Goal: Task Accomplishment & Management: Complete application form

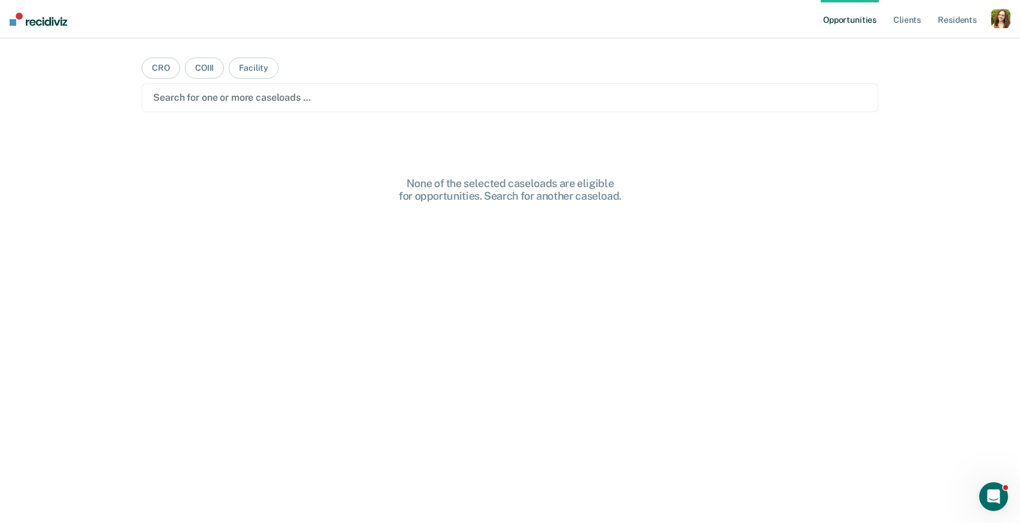
click at [1001, 19] on div "button" at bounding box center [1000, 18] width 19 height 19
click at [925, 49] on link "Profile" at bounding box center [952, 49] width 97 height 10
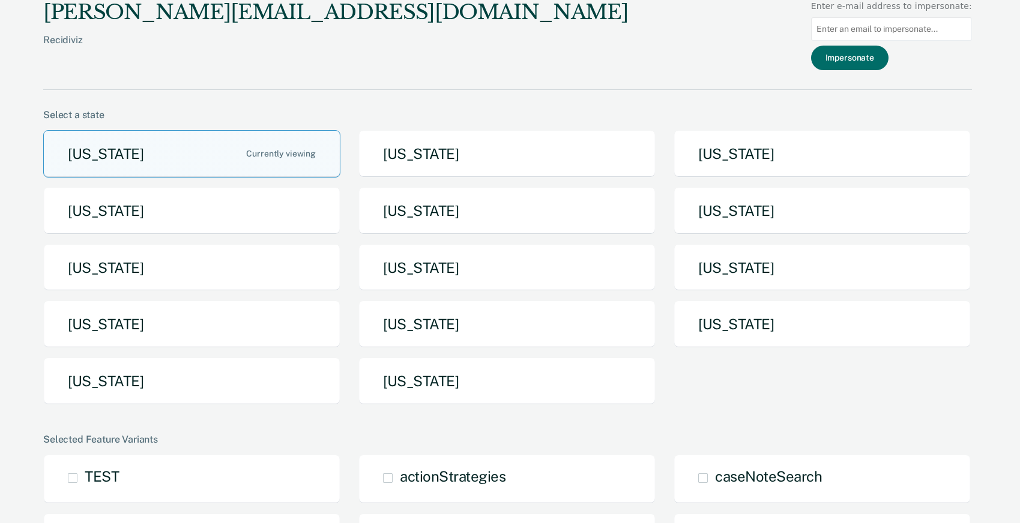
click at [861, 29] on input at bounding box center [891, 28] width 161 height 23
paste input "[PERSON_NAME][EMAIL_ADDRESS][PERSON_NAME][US_STATE][DOMAIN_NAME]"
type input "[PERSON_NAME][EMAIL_ADDRESS][PERSON_NAME][US_STATE][DOMAIN_NAME]"
click at [861, 59] on button "Impersonate" at bounding box center [849, 58] width 77 height 25
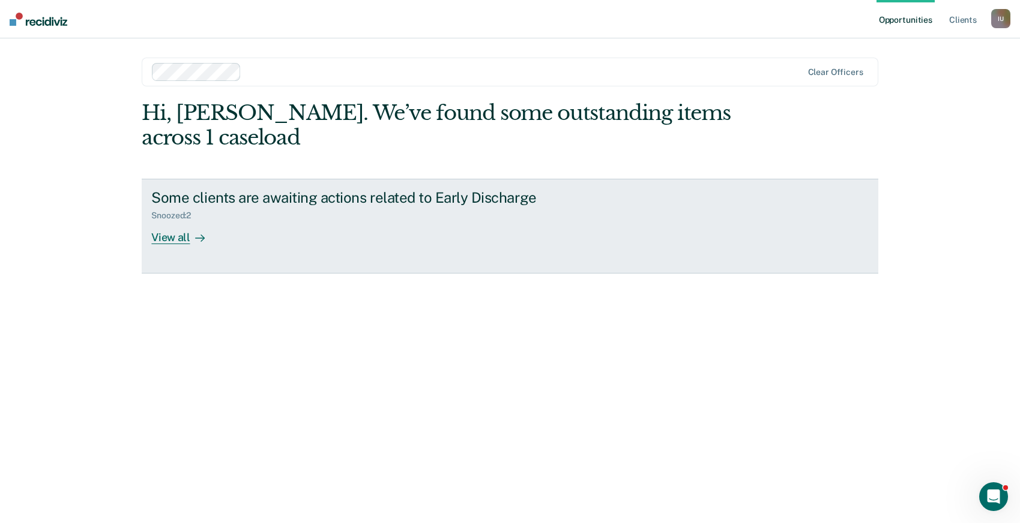
click at [305, 221] on div "Some clients are awaiting actions related to Early Discharge Snoozed : 2 View a…" at bounding box center [376, 216] width 450 height 55
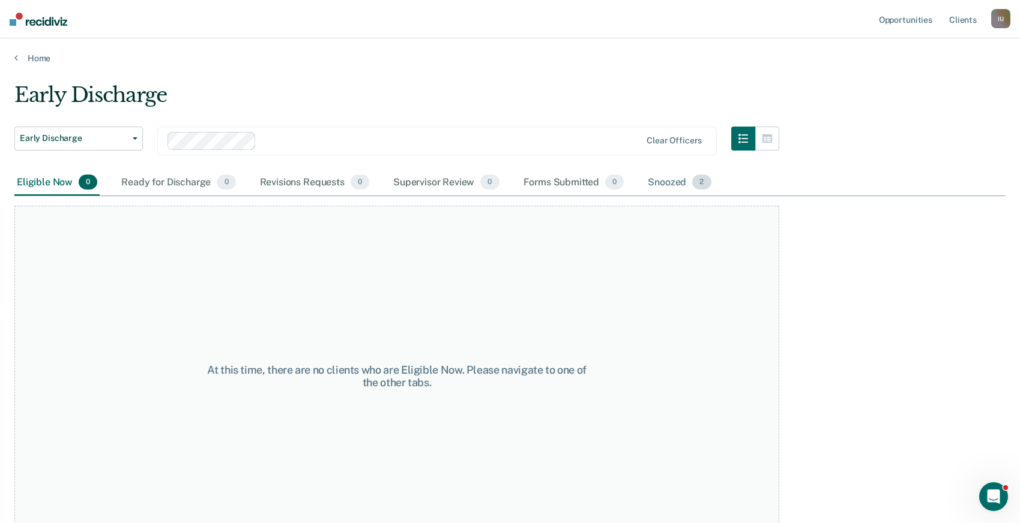
click at [667, 180] on div "Snoozed 2" at bounding box center [679, 183] width 68 height 26
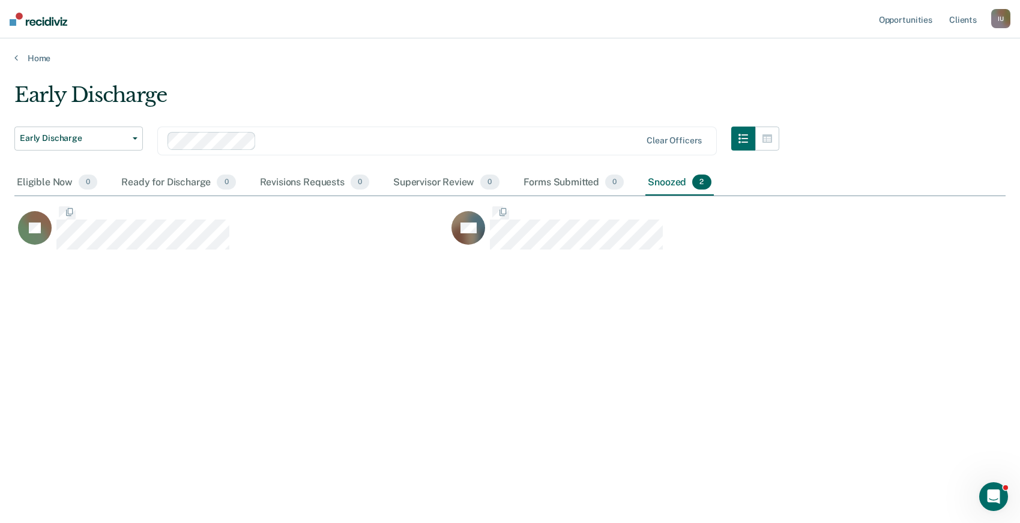
scroll to position [351, 991]
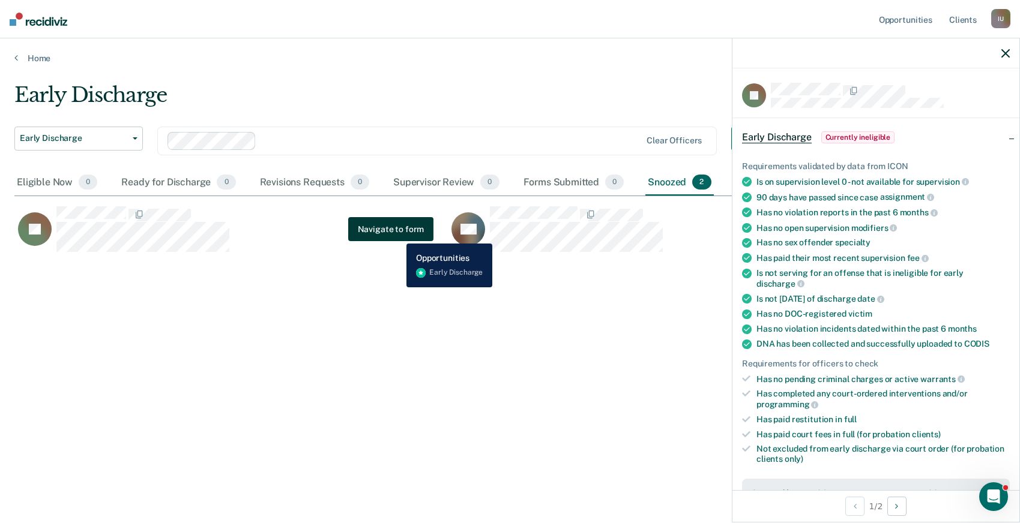
click at [397, 235] on button "Navigate to form" at bounding box center [391, 229] width 86 height 24
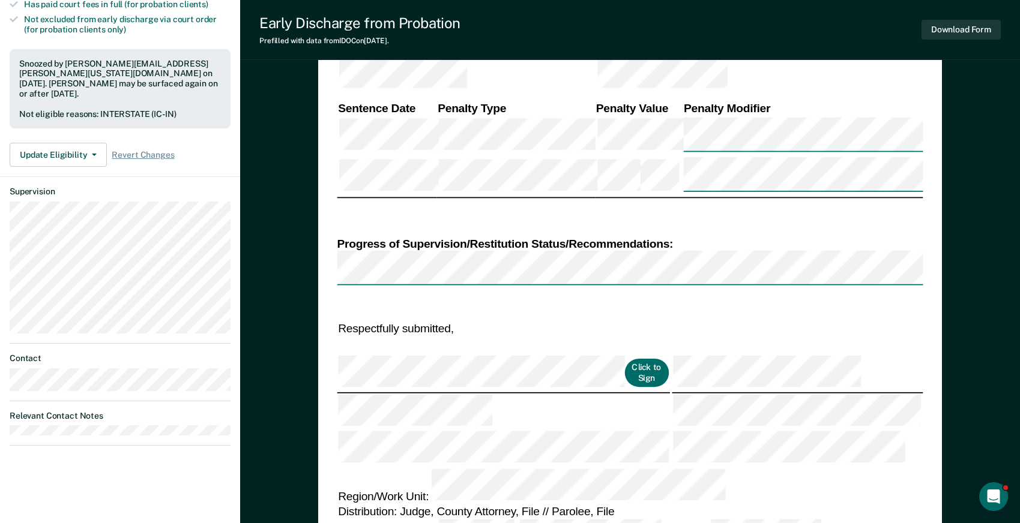
scroll to position [421, 0]
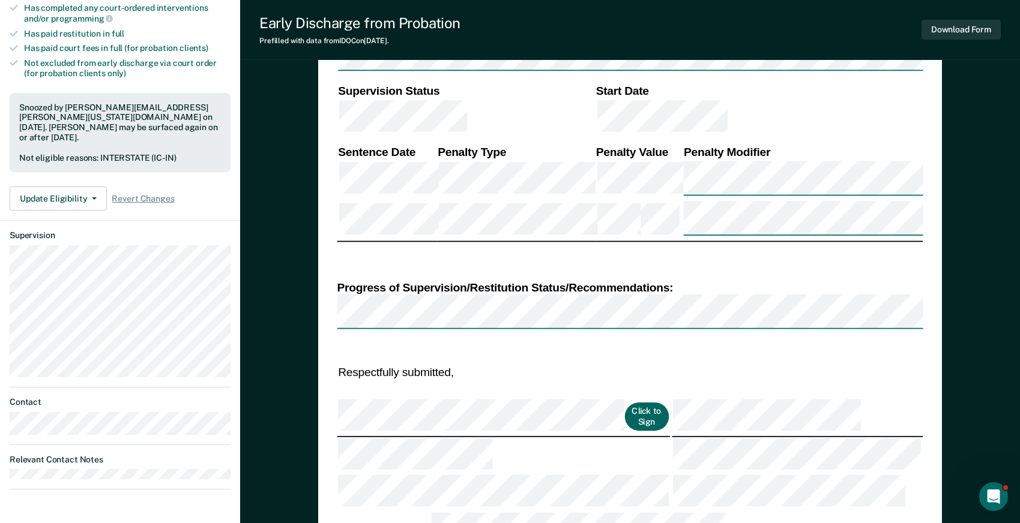
click at [624, 403] on button "Click to Sign" at bounding box center [646, 417] width 44 height 29
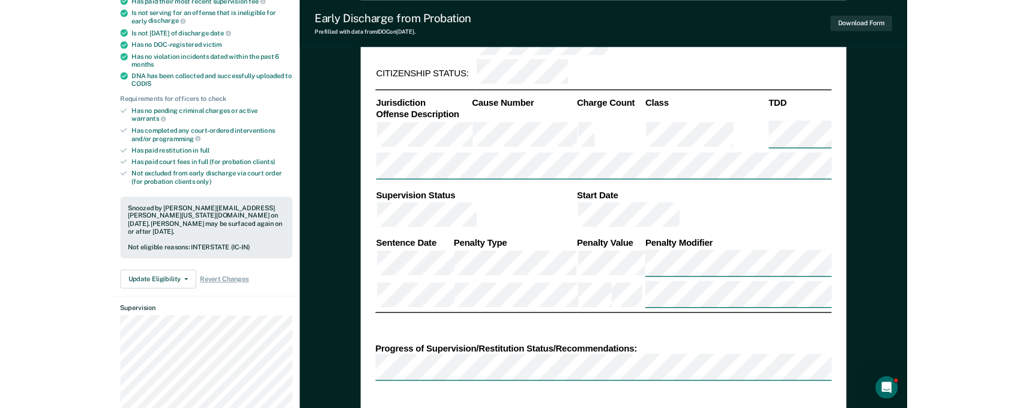
scroll to position [0, 0]
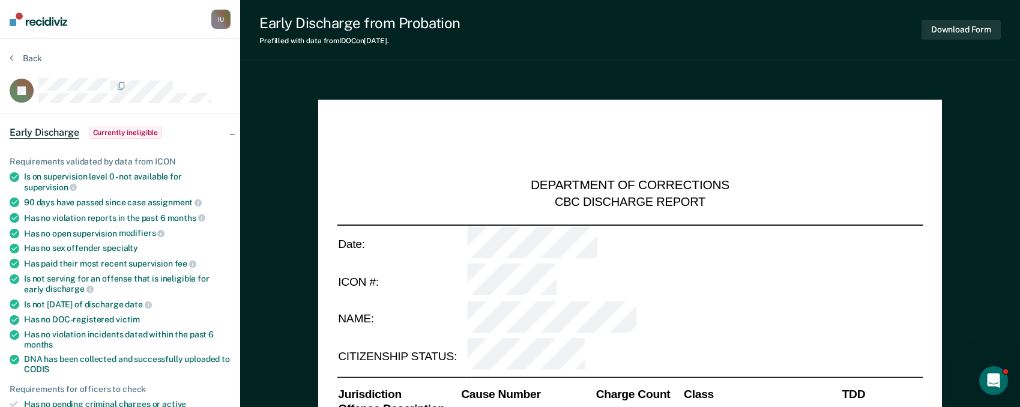
type textarea "x"
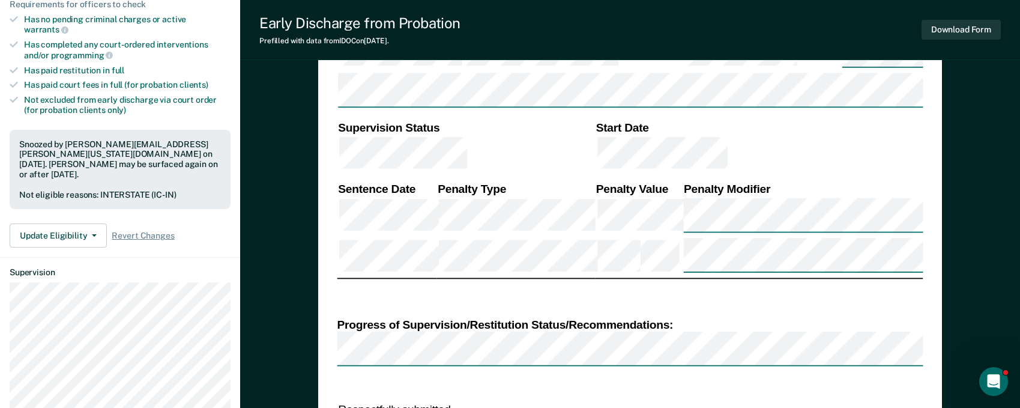
scroll to position [389, 0]
